Goal: Information Seeking & Learning: Learn about a topic

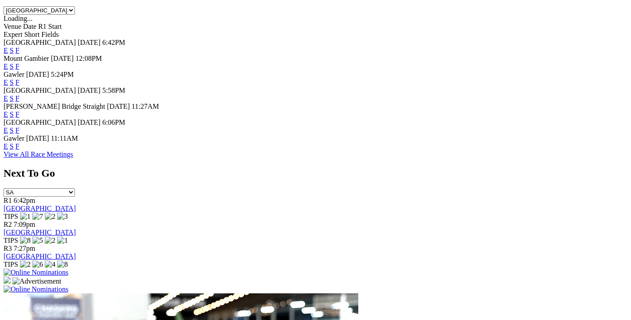
scroll to position [287, 0]
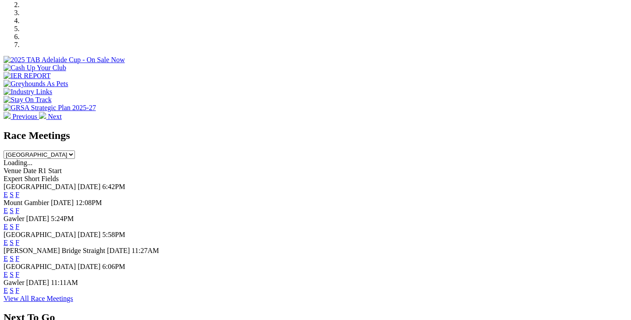
click at [20, 191] on link "F" at bounding box center [18, 195] width 4 height 8
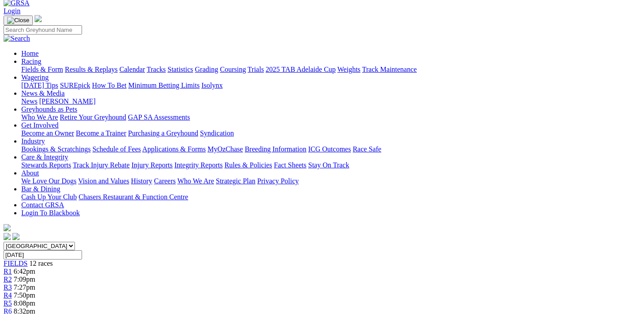
scroll to position [189, 0]
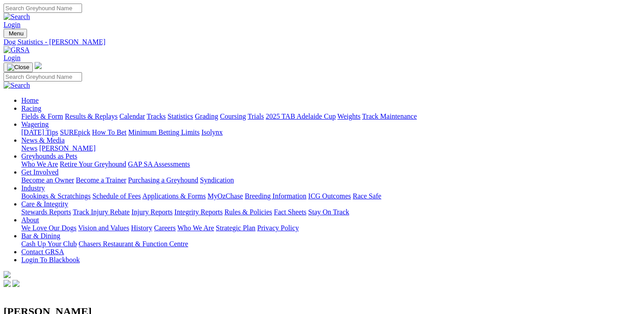
scroll to position [96, 0]
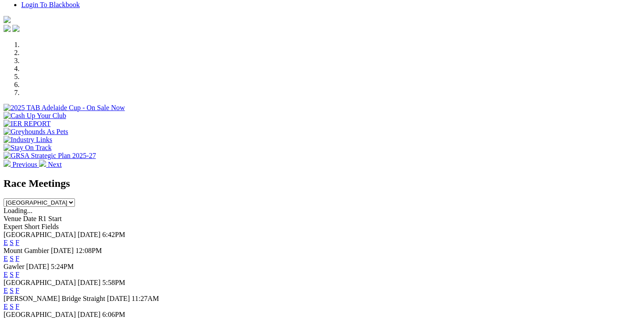
scroll to position [287, 0]
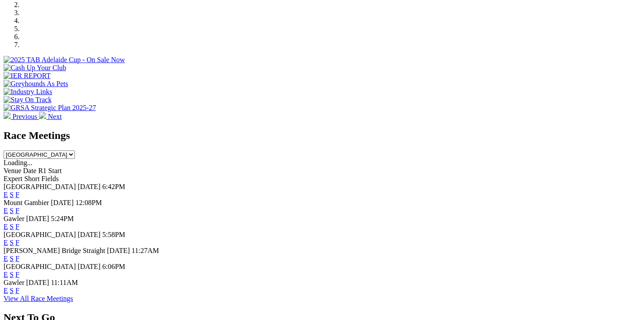
click at [20, 191] on link "F" at bounding box center [18, 195] width 4 height 8
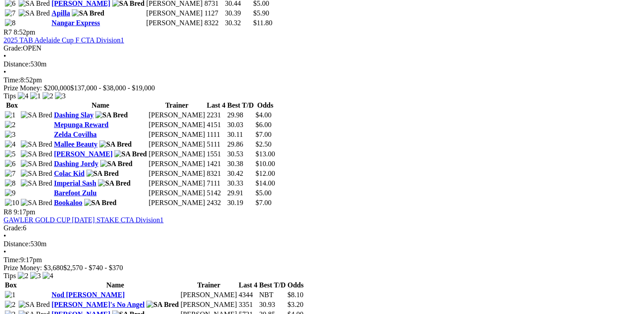
scroll to position [1510, 0]
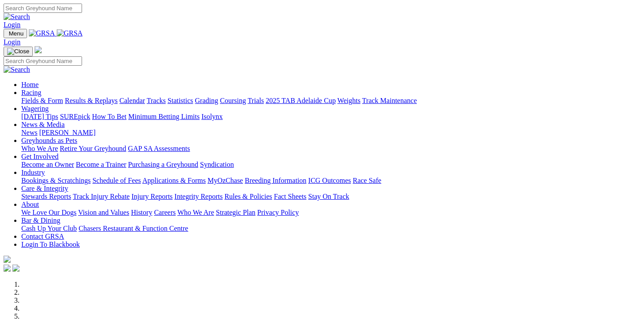
scroll to position [287, 0]
